Goal: Task Accomplishment & Management: Manage account settings

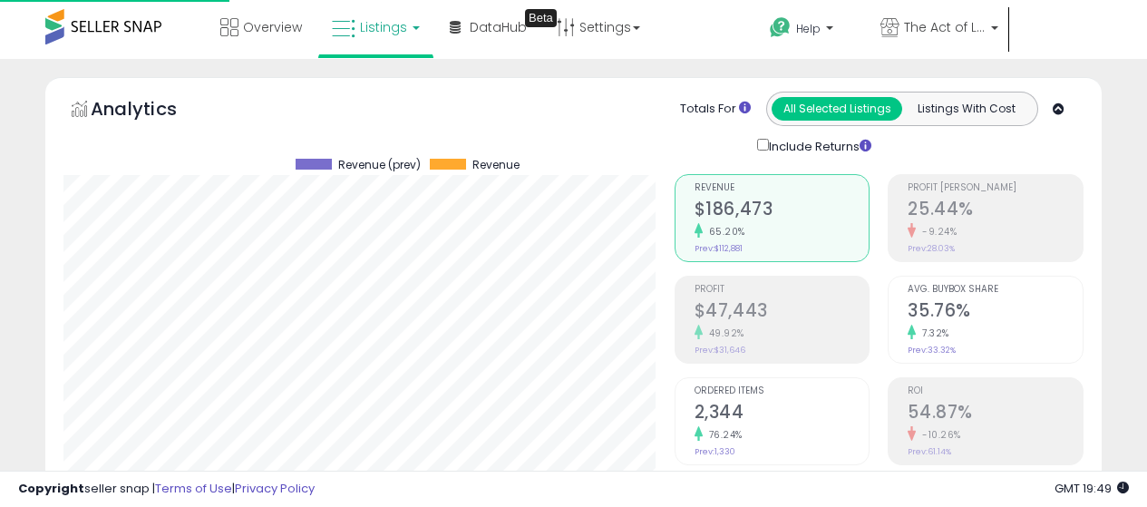
select select "**"
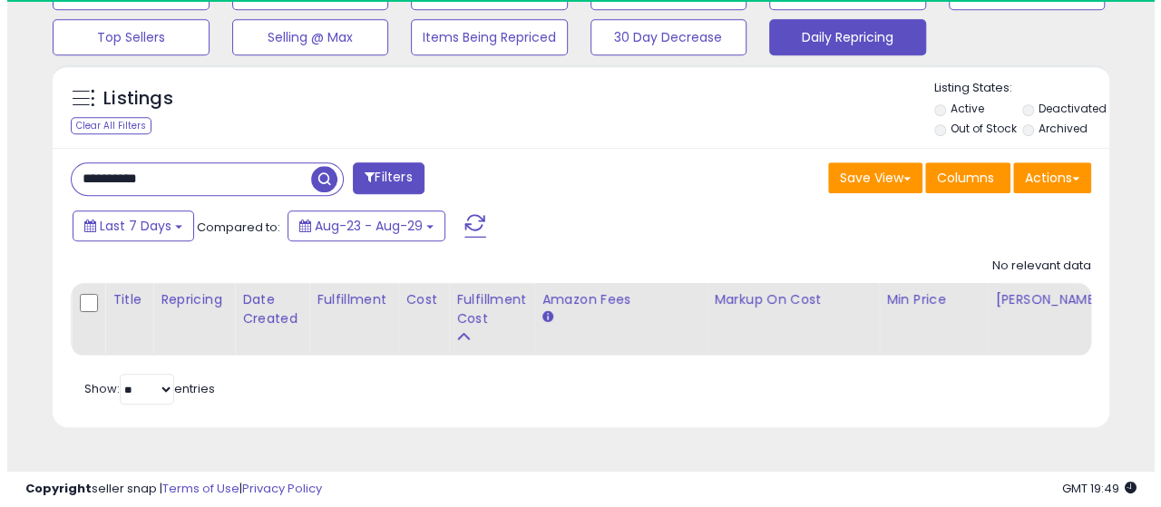
scroll to position [372, 611]
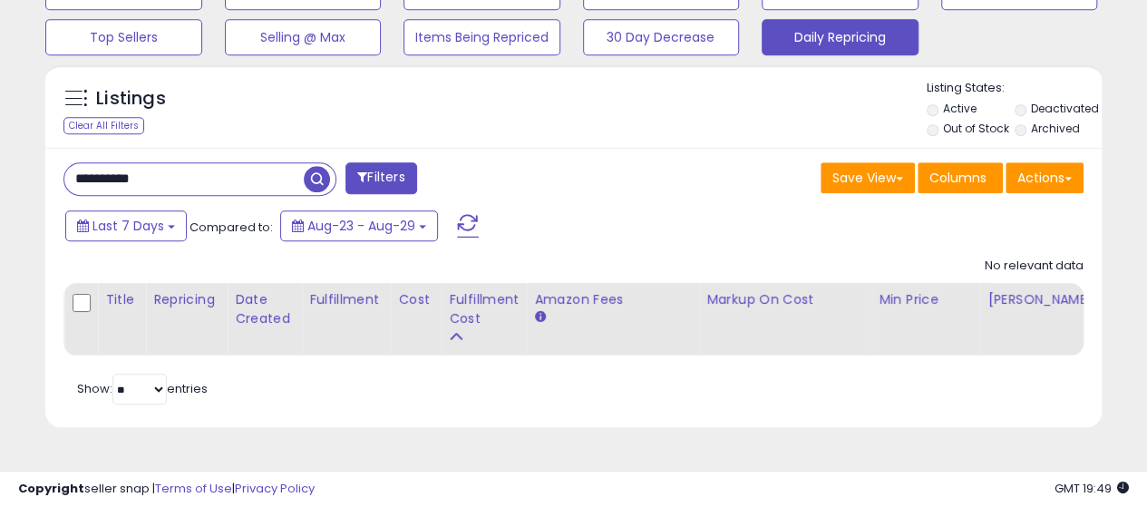
click at [323, 170] on span "button" at bounding box center [317, 179] width 26 height 26
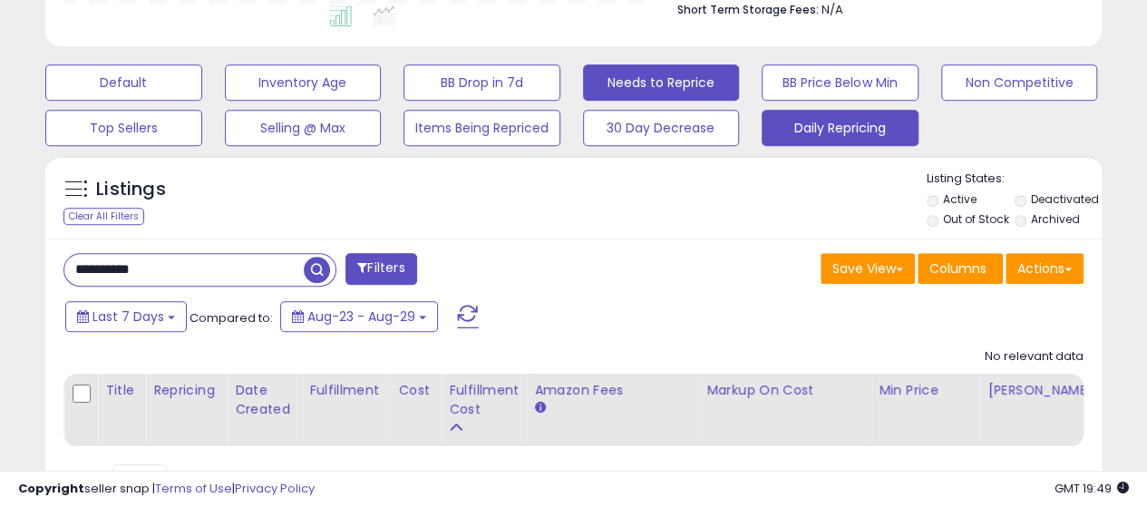
click at [646, 73] on button "Needs to Reprice" at bounding box center [661, 82] width 157 height 36
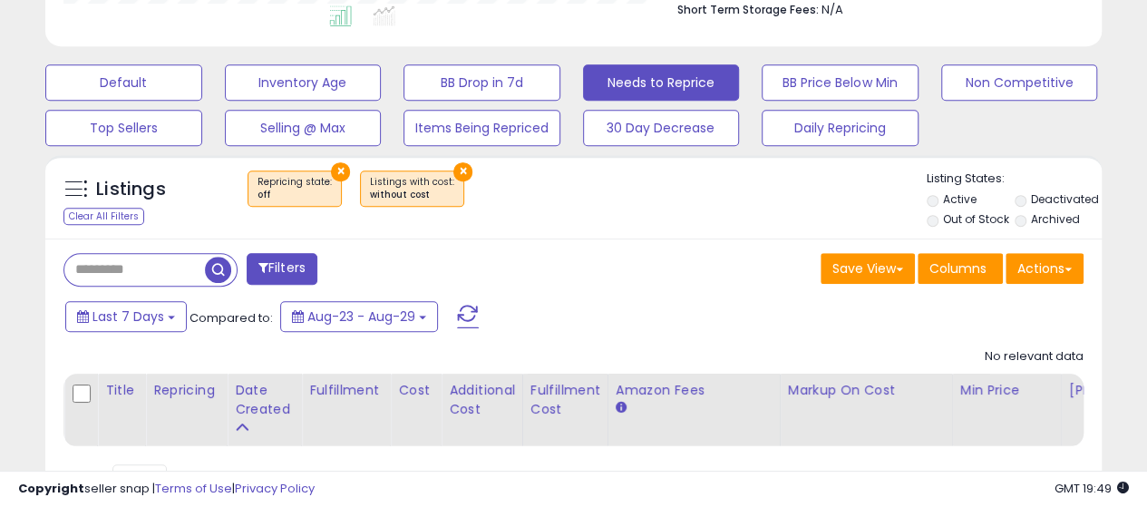
click at [453, 171] on button "×" at bounding box center [462, 171] width 19 height 19
click at [341, 166] on button "×" at bounding box center [340, 171] width 19 height 19
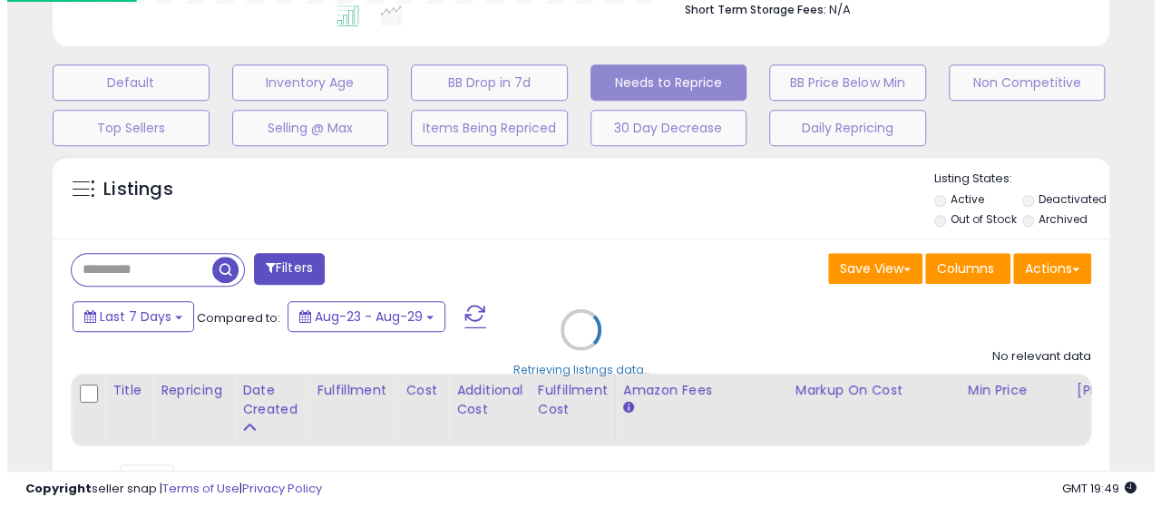
scroll to position [372, 618]
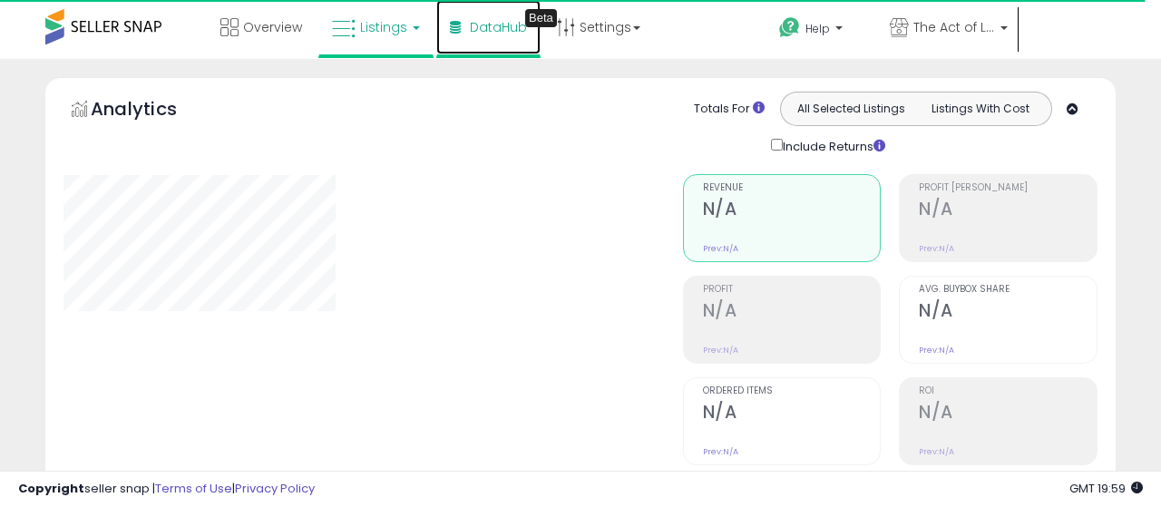
click at [495, 37] on link "DataHub Beta" at bounding box center [488, 27] width 104 height 54
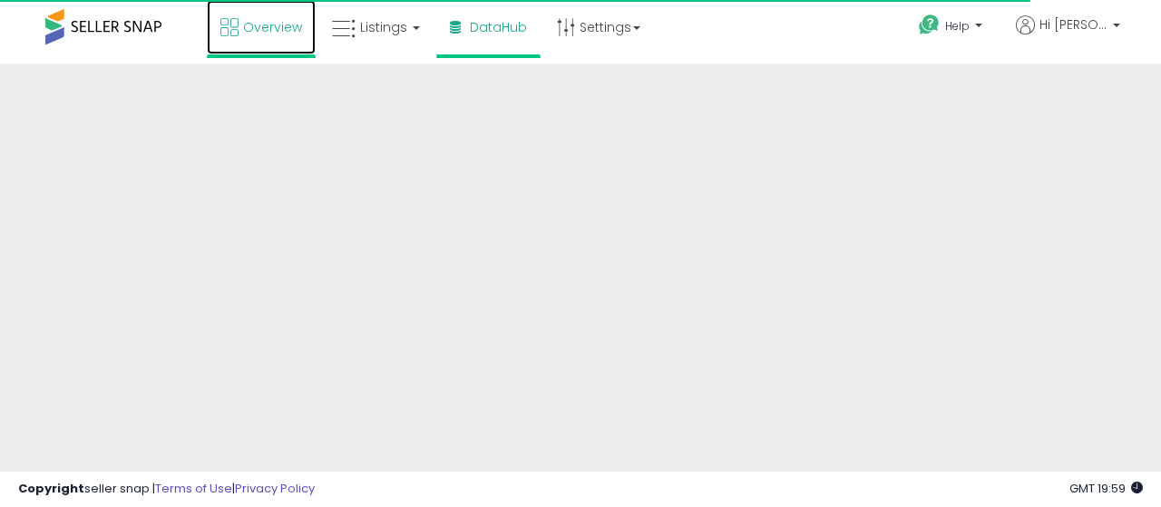
click at [278, 34] on span "Overview" at bounding box center [272, 27] width 59 height 18
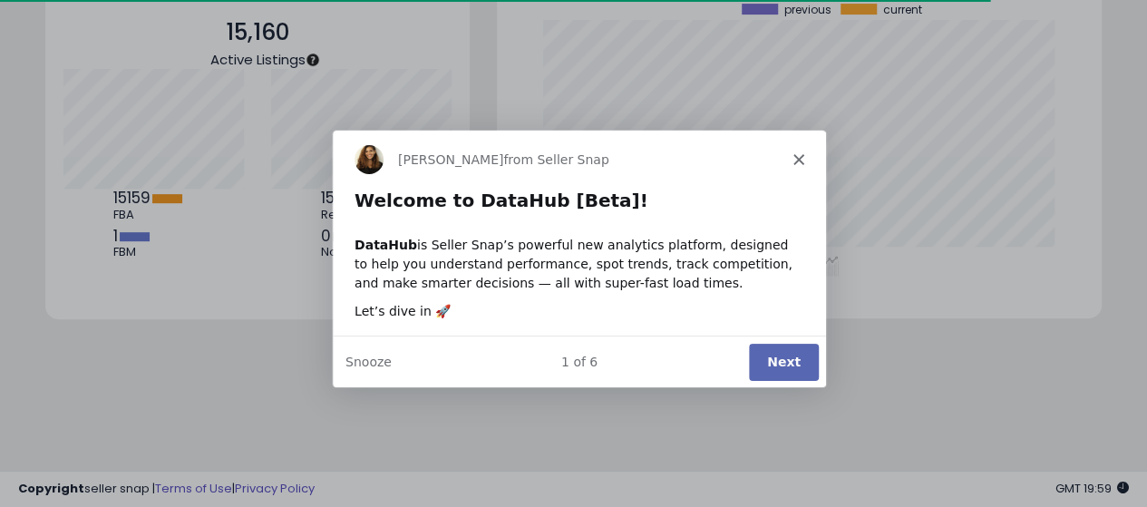
scroll to position [252, 569]
click at [789, 362] on button "Next" at bounding box center [782, 360] width 70 height 37
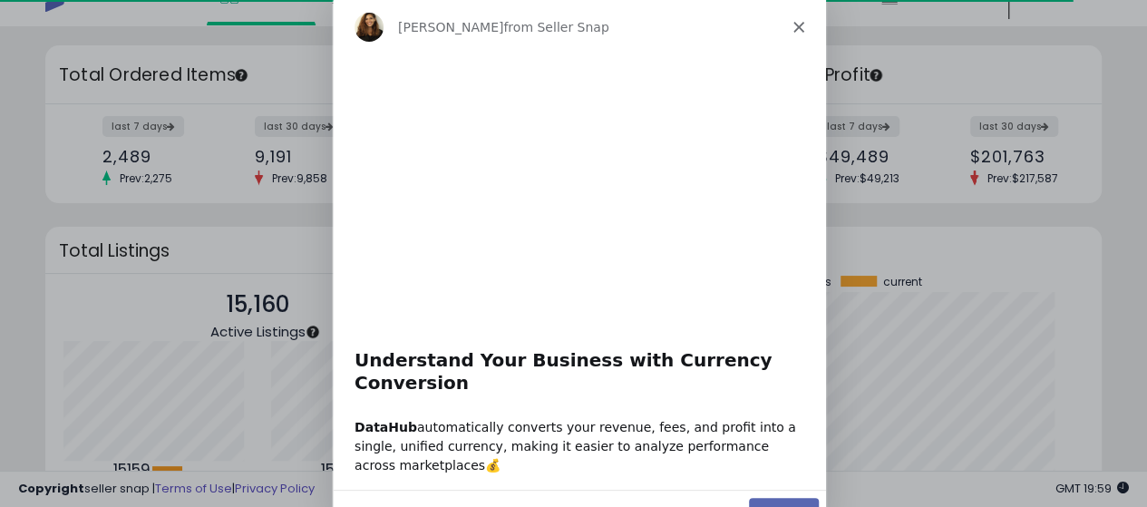
scroll to position [0, 0]
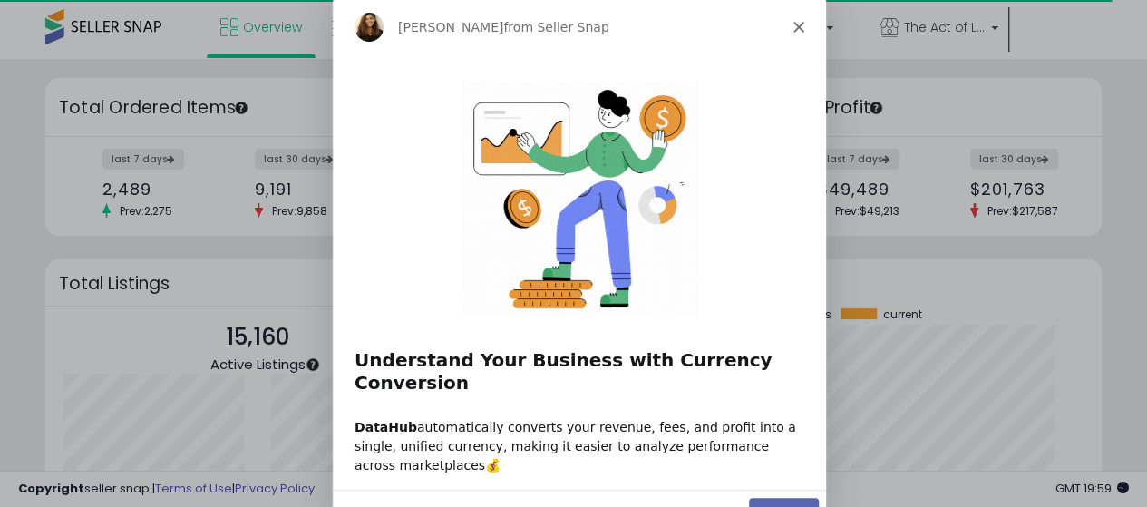
click at [781, 498] on button "Next" at bounding box center [782, 516] width 70 height 37
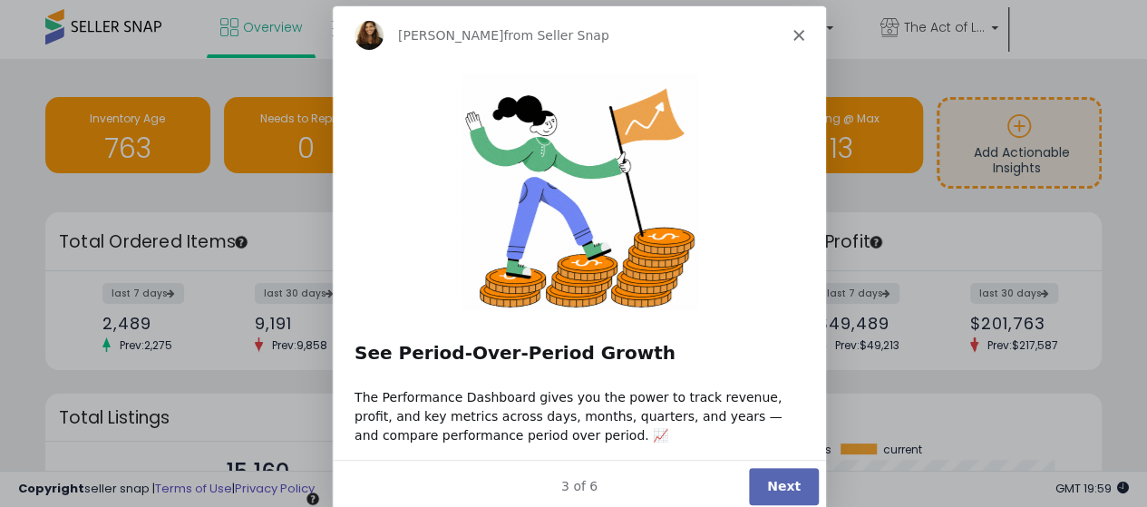
click at [779, 480] on button "Next" at bounding box center [782, 484] width 70 height 37
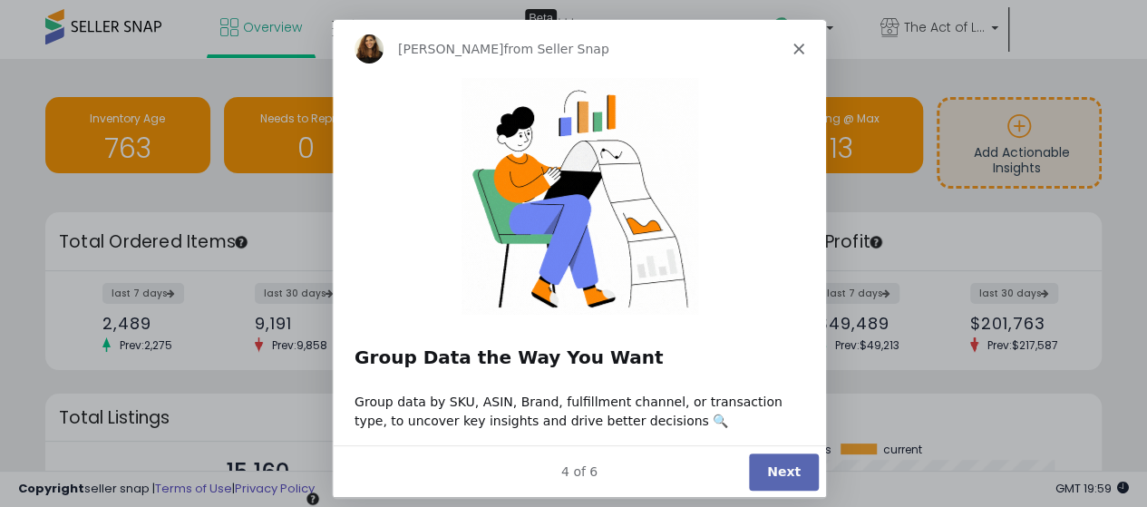
click at [784, 474] on button "Next" at bounding box center [782, 471] width 70 height 37
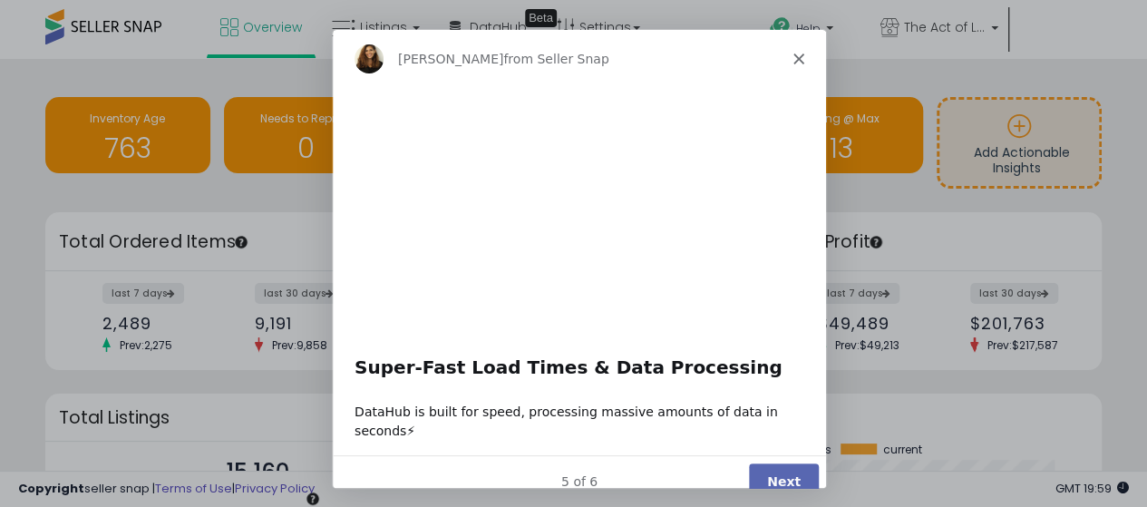
click at [772, 462] on button "Next" at bounding box center [782, 480] width 70 height 37
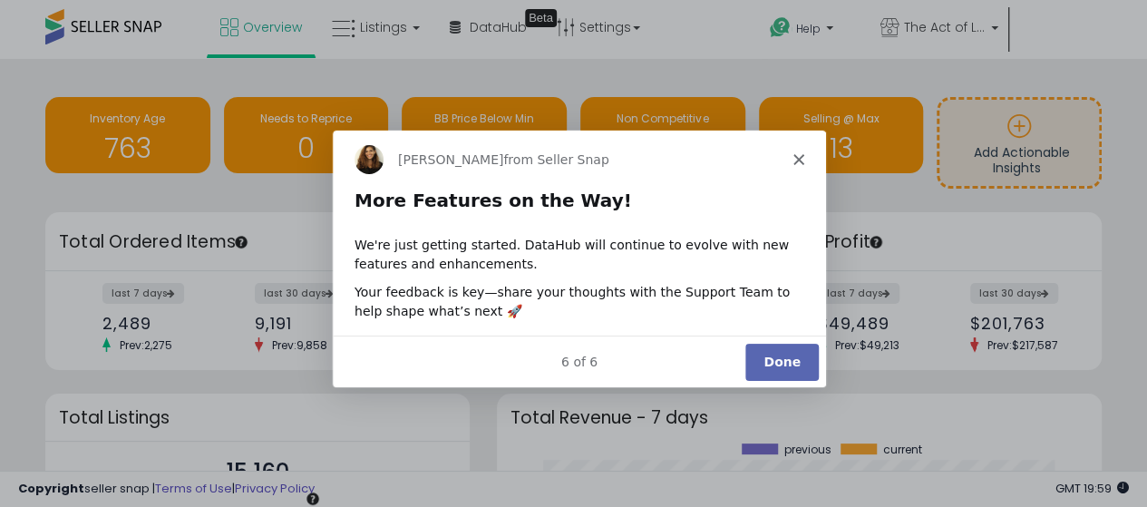
click at [782, 364] on button "Done" at bounding box center [780, 360] width 73 height 37
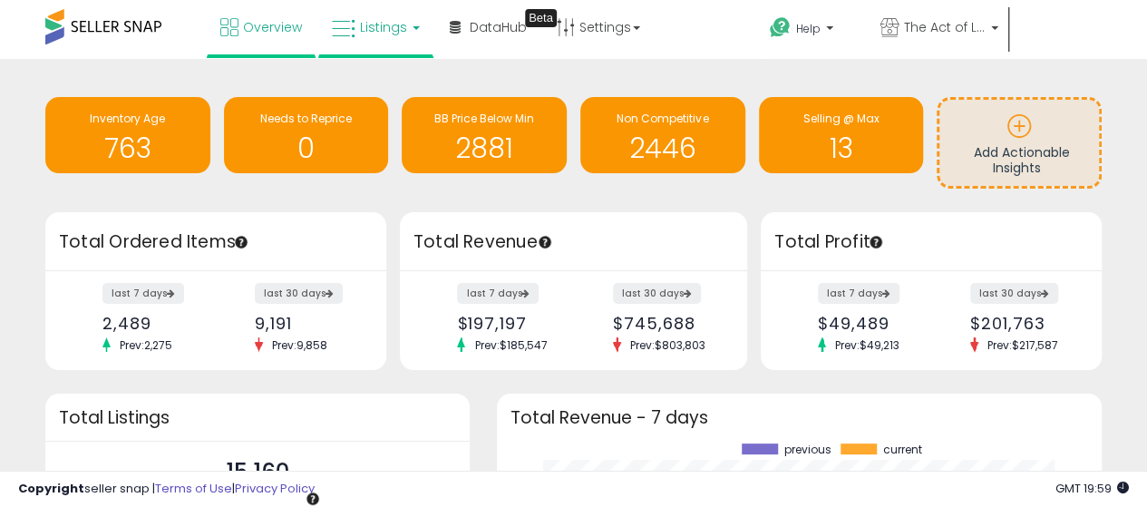
click at [372, 27] on span "Listings" at bounding box center [383, 27] width 47 height 18
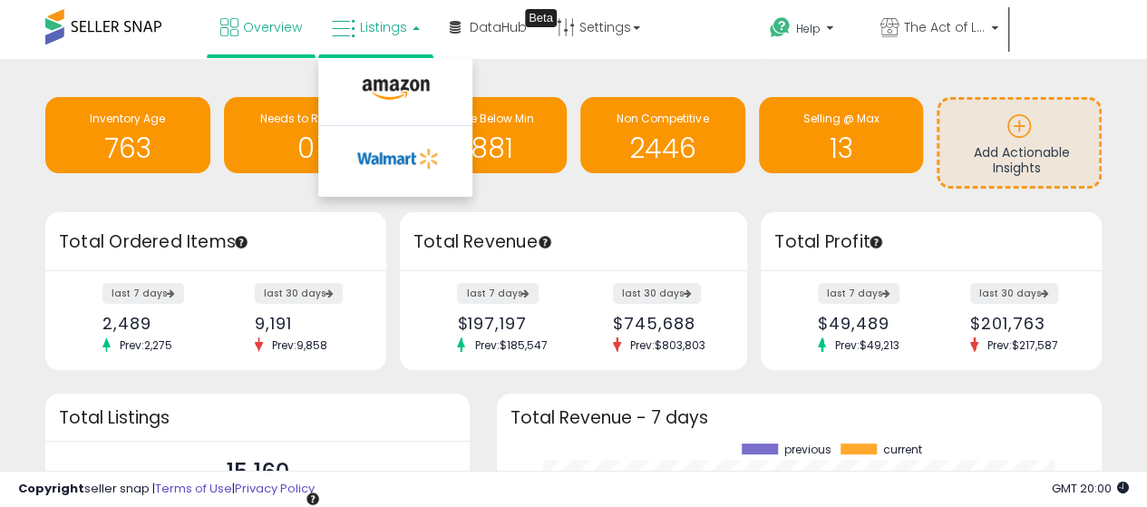
click at [372, 26] on span "Listings" at bounding box center [383, 27] width 47 height 18
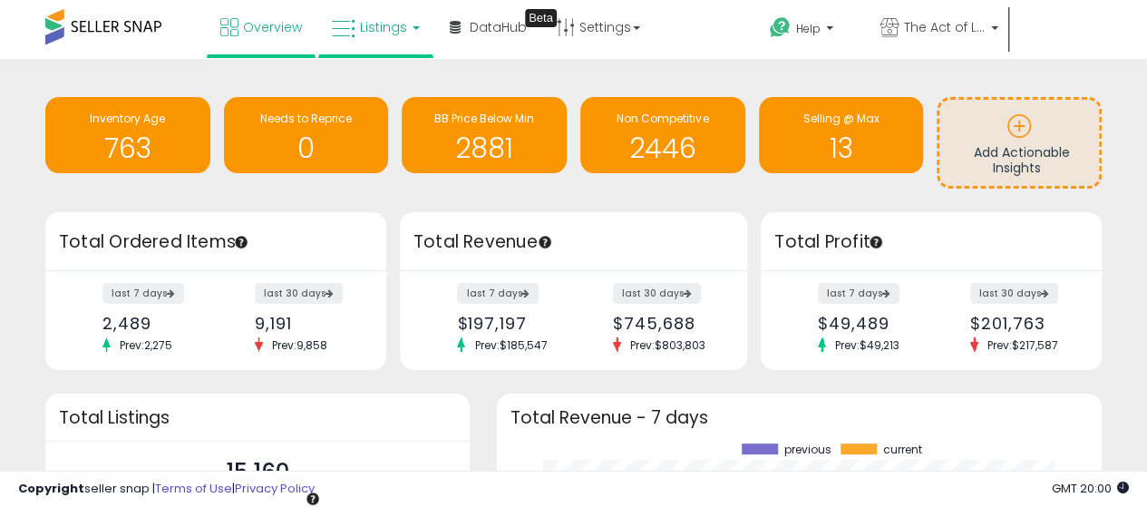
click at [380, 34] on span "Listings" at bounding box center [383, 27] width 47 height 18
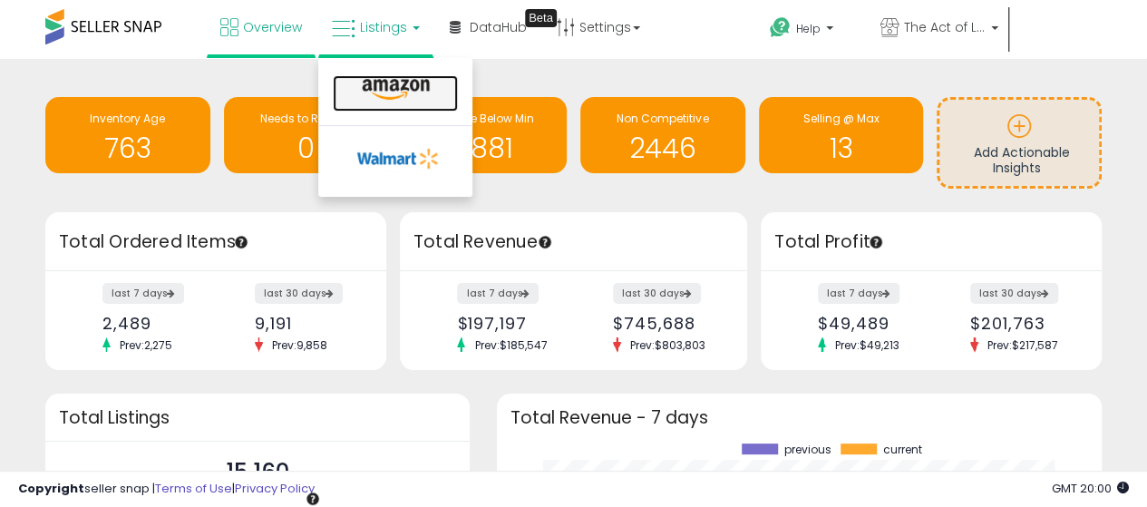
click at [411, 99] on icon at bounding box center [395, 90] width 79 height 24
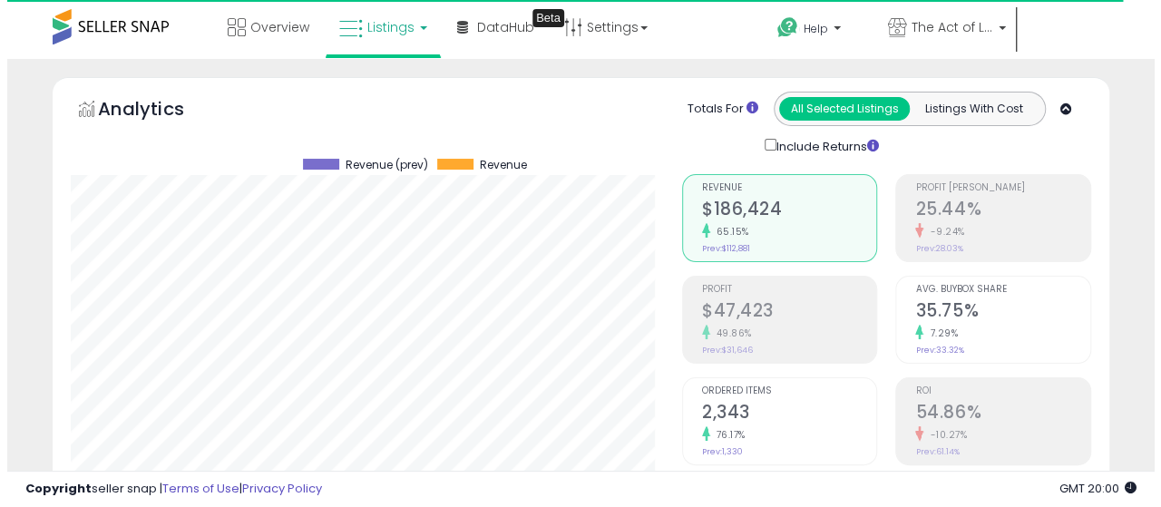
scroll to position [363, 0]
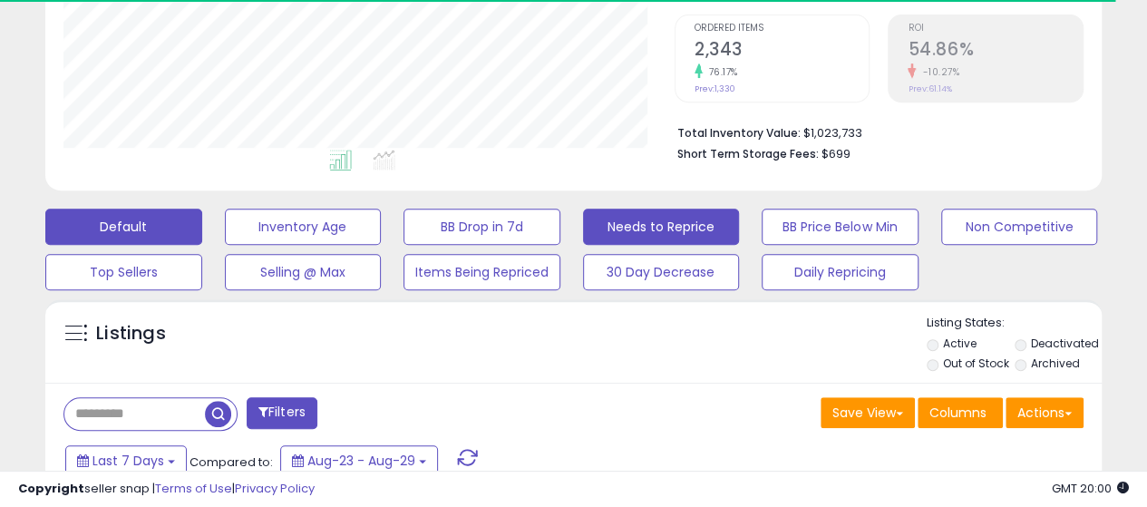
click at [677, 233] on button "Needs to Reprice" at bounding box center [661, 227] width 157 height 36
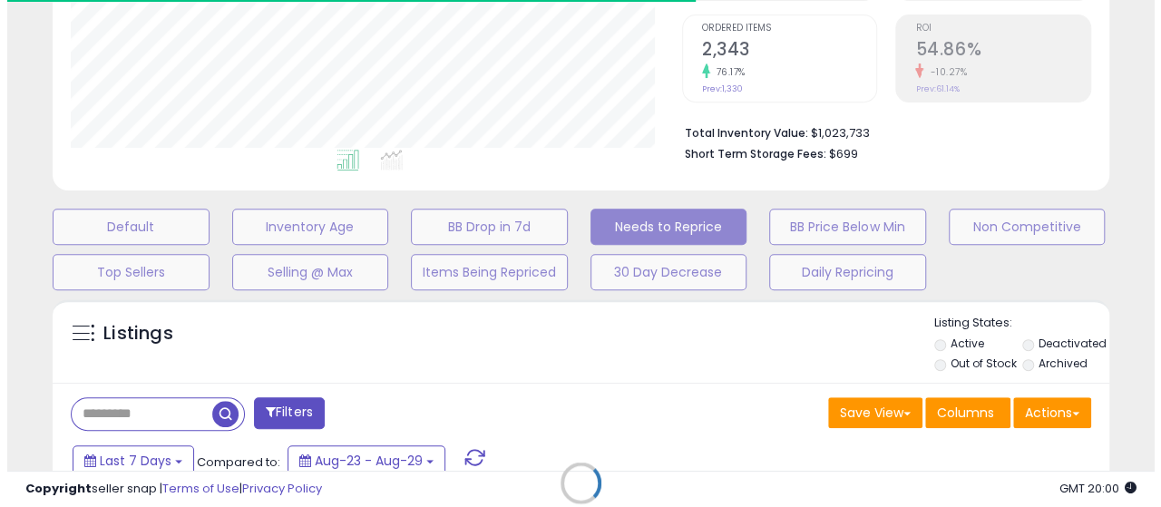
scroll to position [906494, 906247]
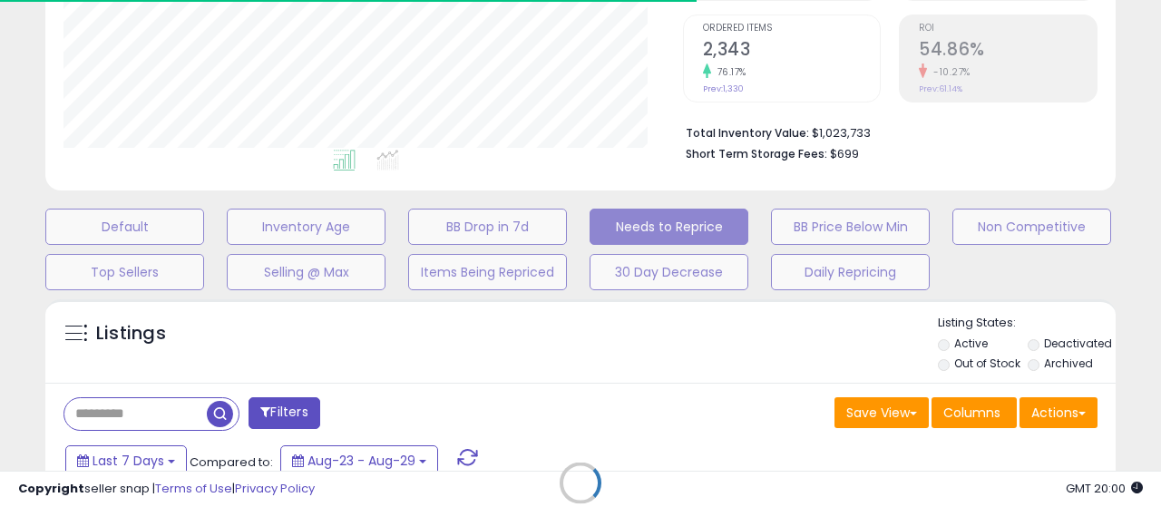
select select "**"
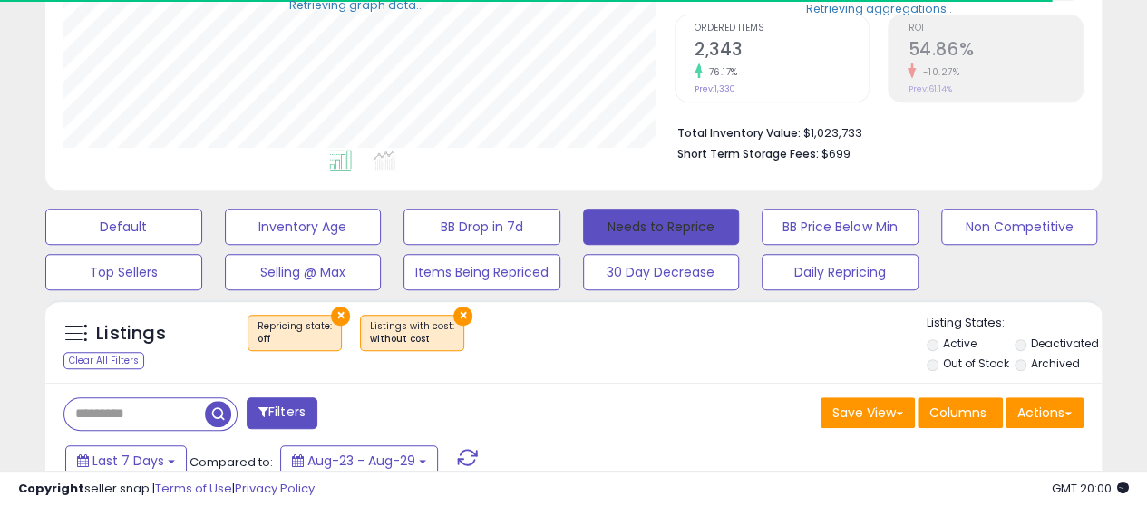
scroll to position [906494, 906255]
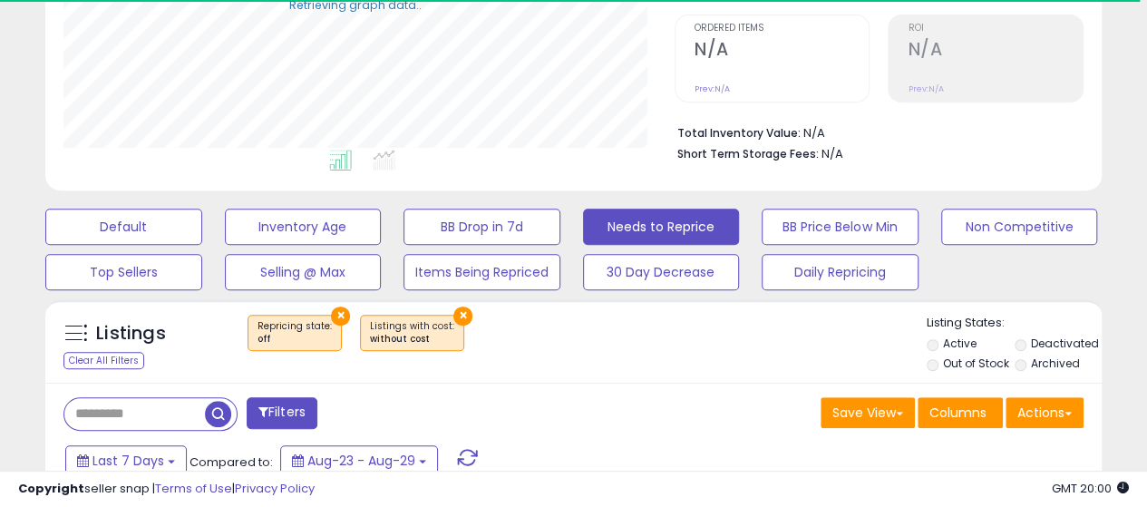
click at [454, 313] on button "×" at bounding box center [462, 316] width 19 height 19
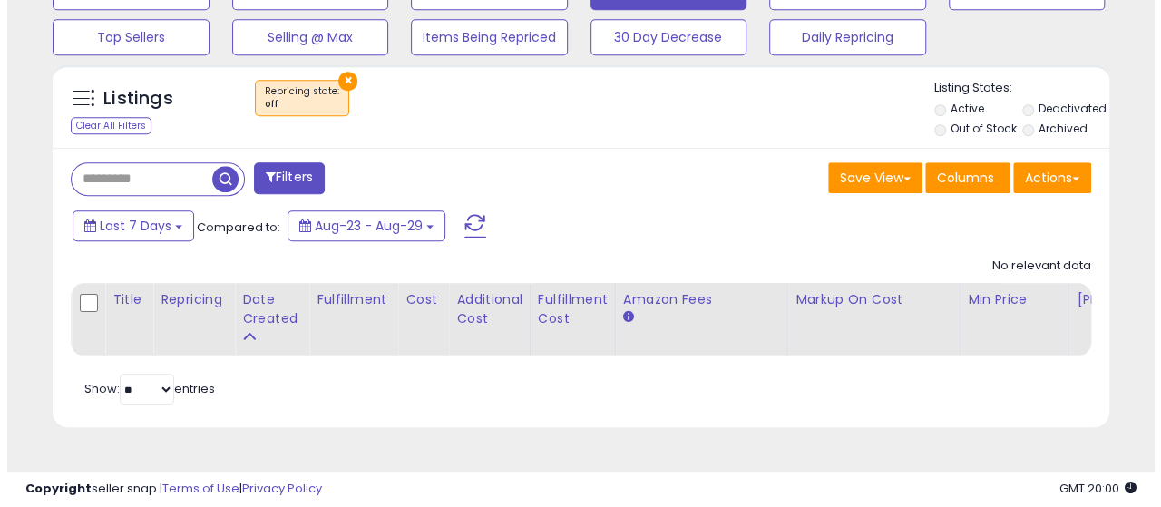
scroll to position [372, 611]
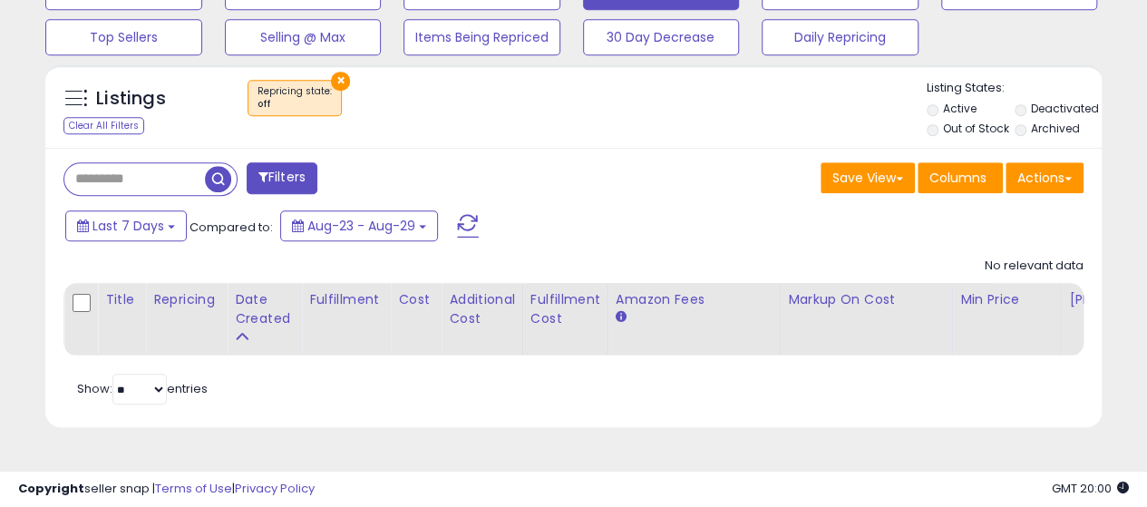
click at [336, 81] on button "×" at bounding box center [340, 81] width 19 height 19
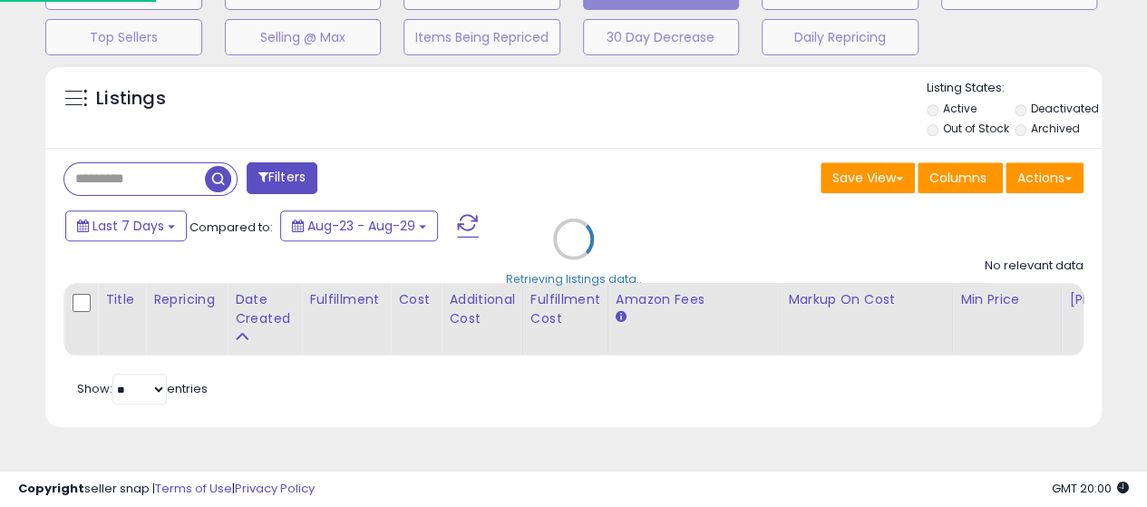
scroll to position [372, 618]
click at [138, 166] on div "Retrieving listings data.." at bounding box center [580, 252] width 1097 height 394
click at [129, 177] on div "Retrieving listings data.." at bounding box center [580, 252] width 1097 height 394
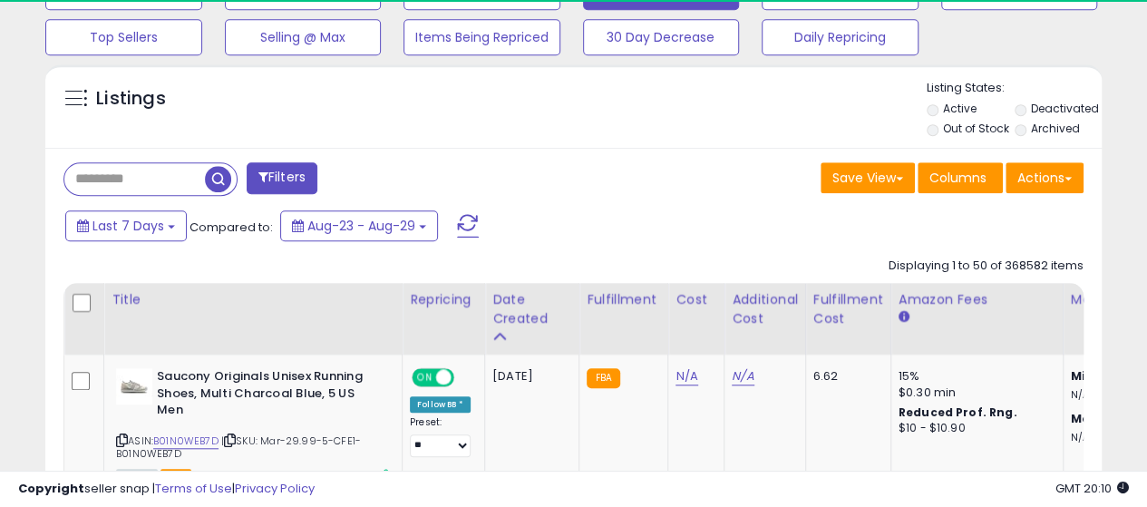
click at [140, 180] on input "text" at bounding box center [134, 179] width 141 height 32
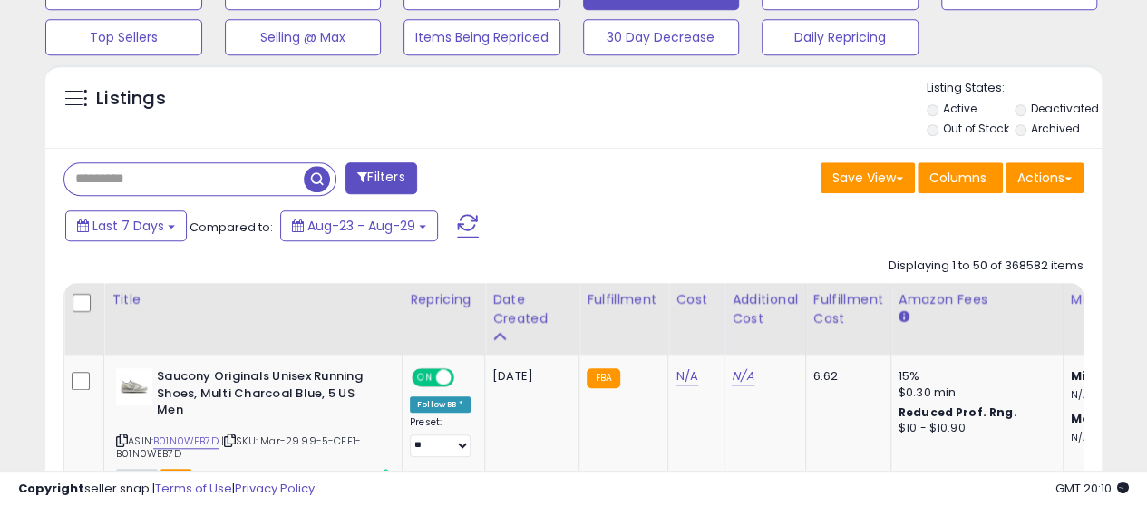
paste input "**********"
type input "**********"
click at [0, 0] on div "Retrieving listings data.." at bounding box center [0, 0] width 0 height 0
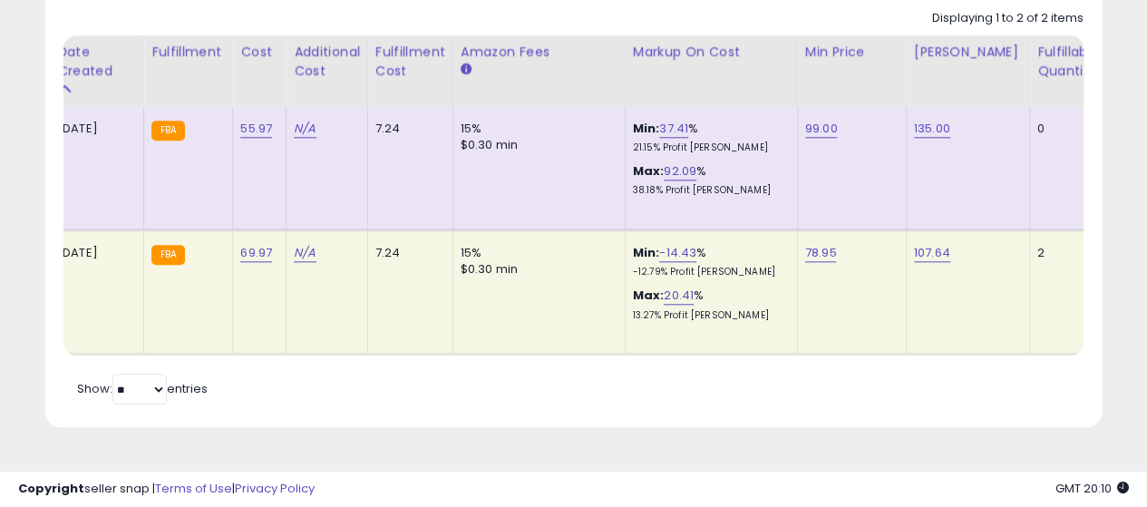
scroll to position [0, 0]
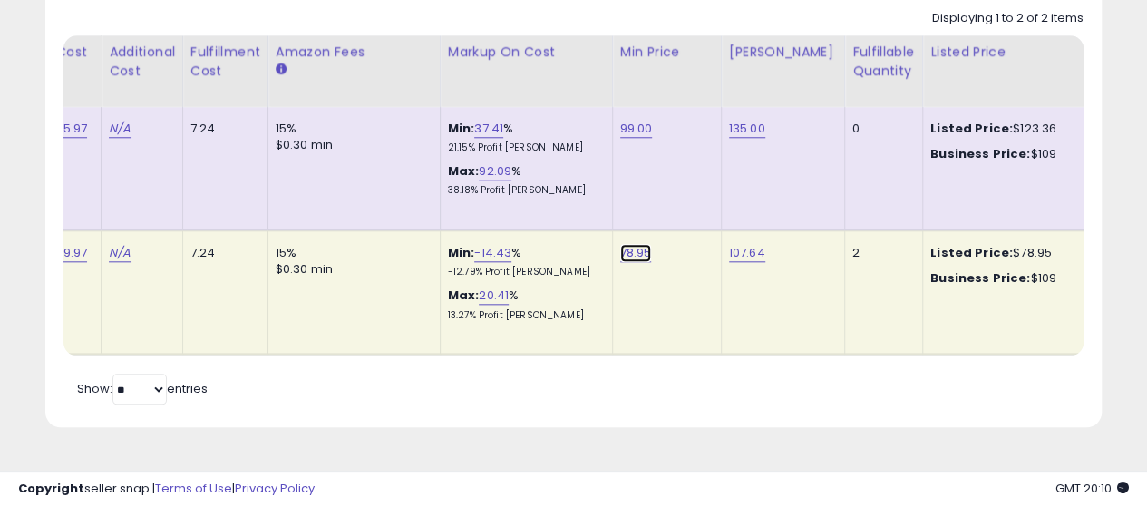
click at [639, 249] on link "78.95" at bounding box center [636, 253] width 32 height 18
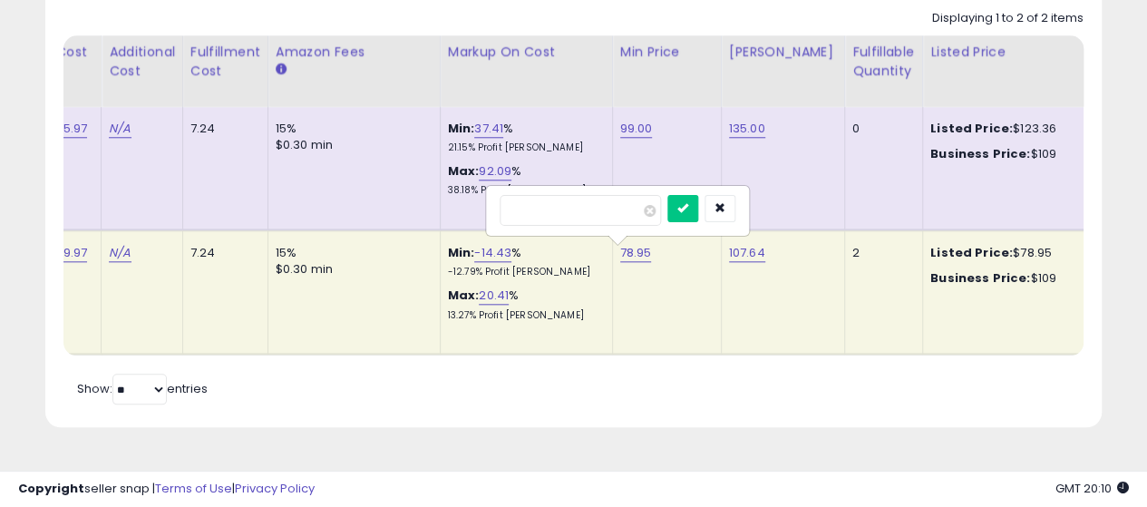
drag, startPoint x: 614, startPoint y: 213, endPoint x: 420, endPoint y: 225, distance: 194.4
click at [420, 225] on tbody "**********" at bounding box center [431, 231] width 1975 height 248
type input "**"
click button "submit" at bounding box center [682, 208] width 31 height 27
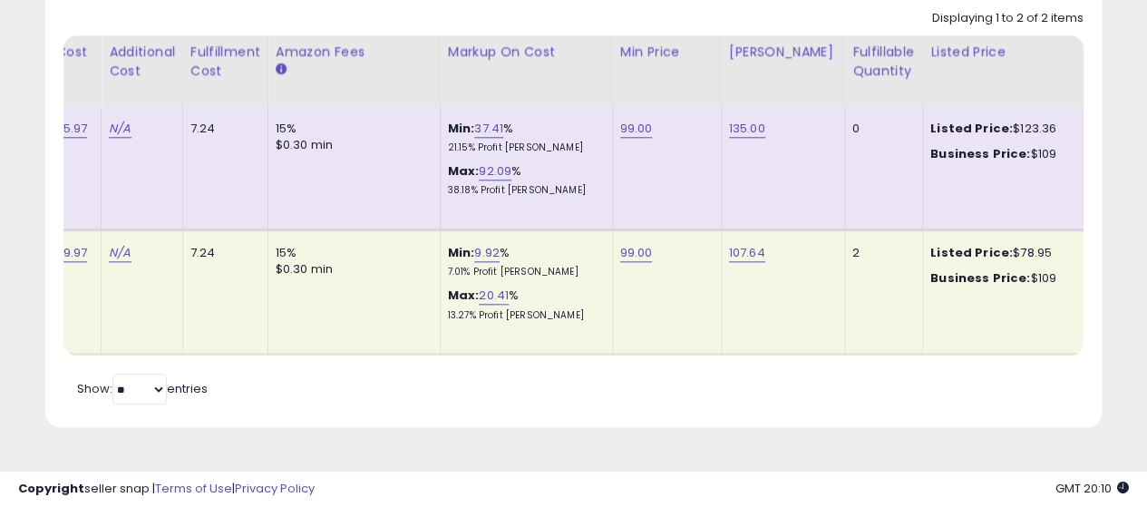
click at [755, 241] on td "107.64" at bounding box center [782, 292] width 123 height 124
click at [735, 249] on link "107.64" at bounding box center [747, 253] width 36 height 18
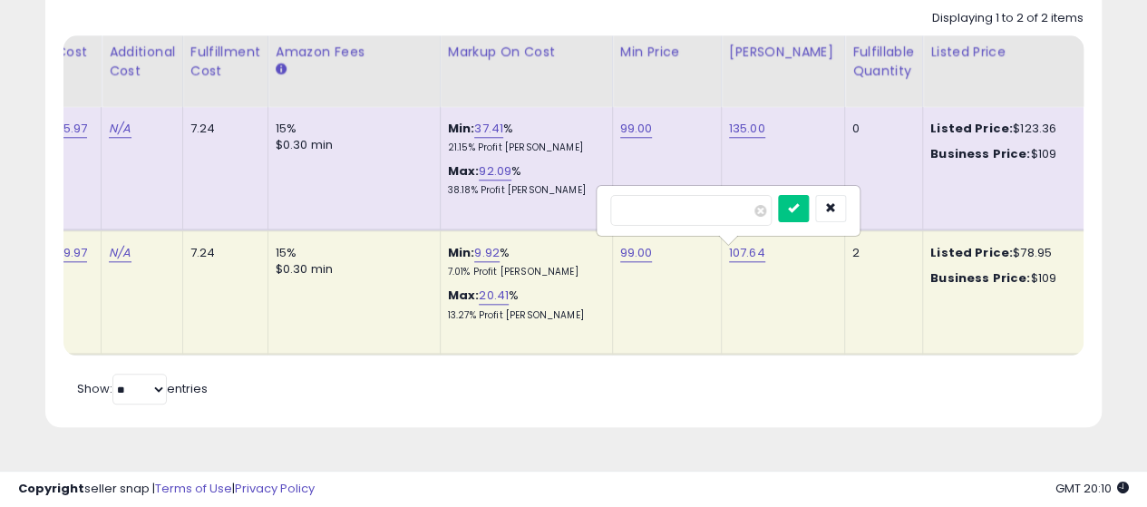
drag, startPoint x: 544, startPoint y: 210, endPoint x: 515, endPoint y: 214, distance: 29.2
click at [515, 214] on tbody "**********" at bounding box center [431, 231] width 1975 height 248
type input "***"
click button "submit" at bounding box center [793, 208] width 31 height 27
